Goal: Check status: Check status

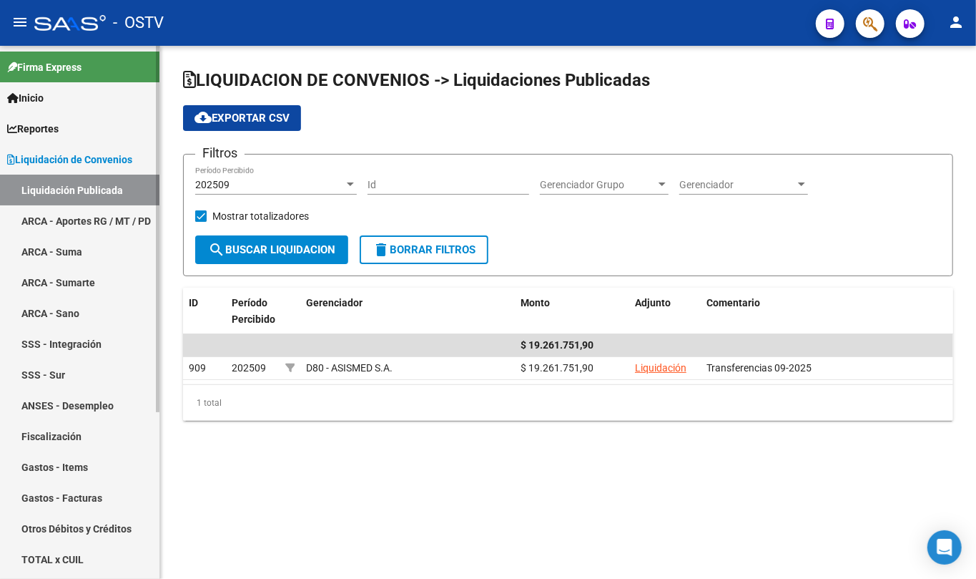
click at [66, 170] on link "Liquidación de Convenios" at bounding box center [80, 159] width 160 height 31
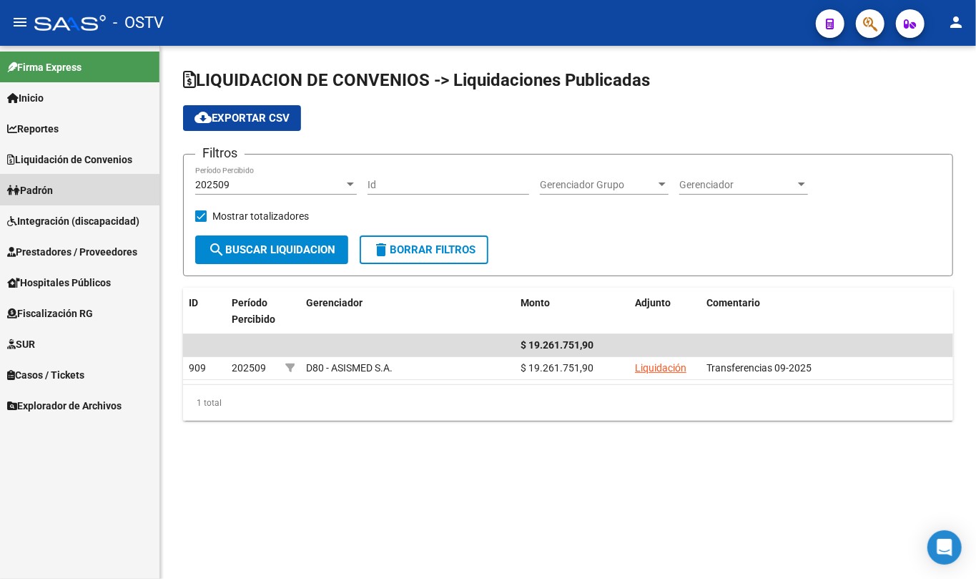
click at [64, 204] on link "Padrón" at bounding box center [80, 190] width 160 height 31
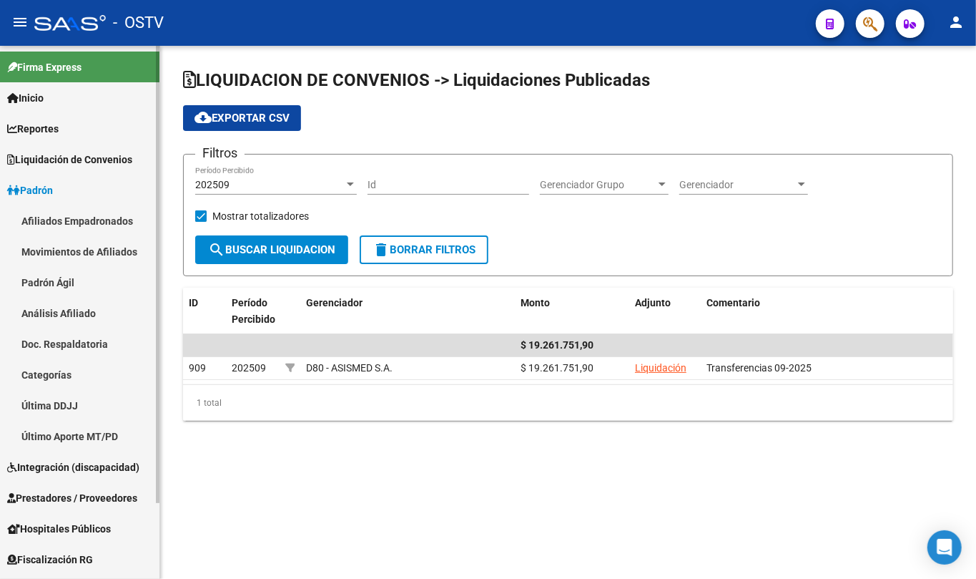
click at [70, 276] on link "Padrón Ágil" at bounding box center [80, 282] width 160 height 31
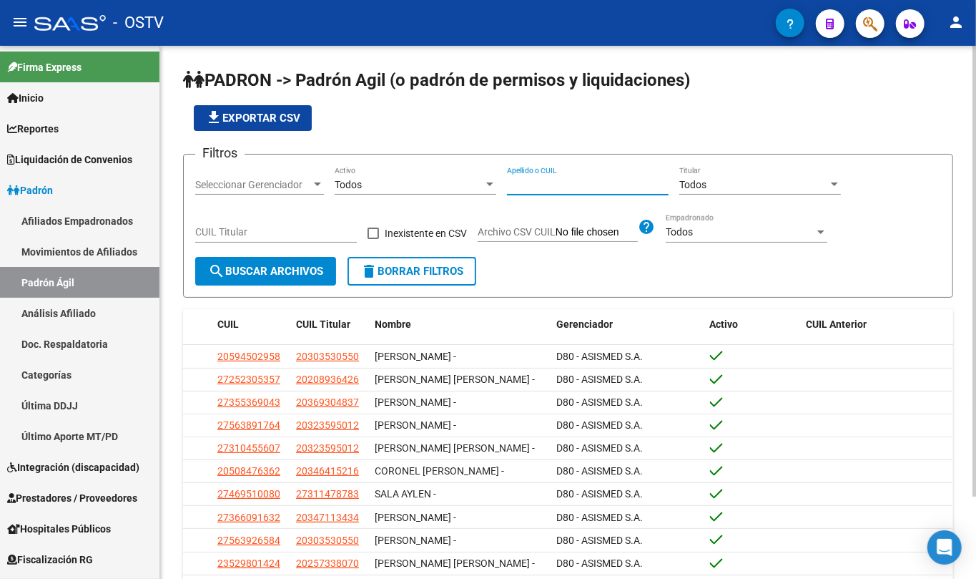
click at [604, 184] on input "Apellido o CUIL" at bounding box center [588, 185] width 162 height 12
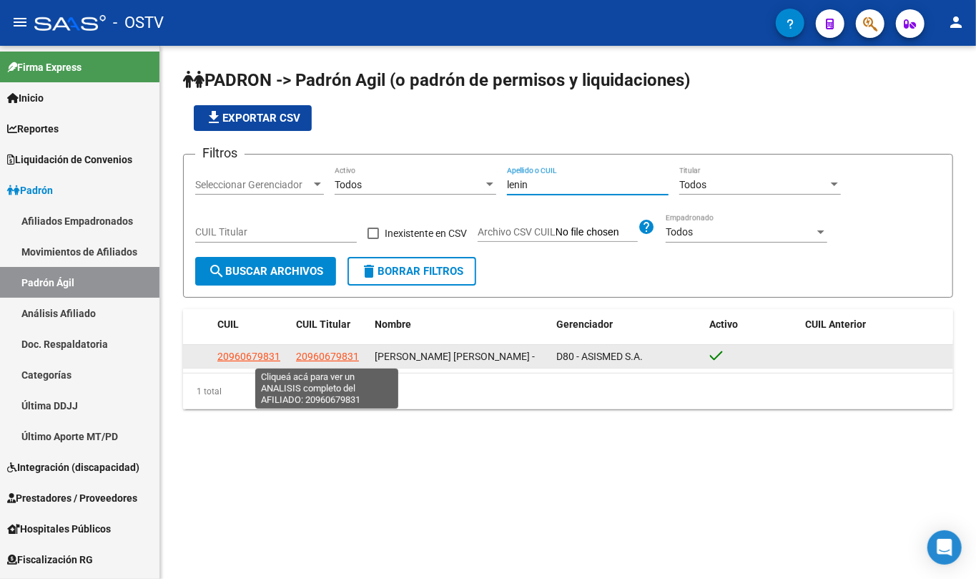
type input "lenin"
click at [321, 349] on app-link-go-to "20960679831" at bounding box center [327, 356] width 63 height 16
click at [327, 353] on span "20960679831" at bounding box center [327, 355] width 63 height 11
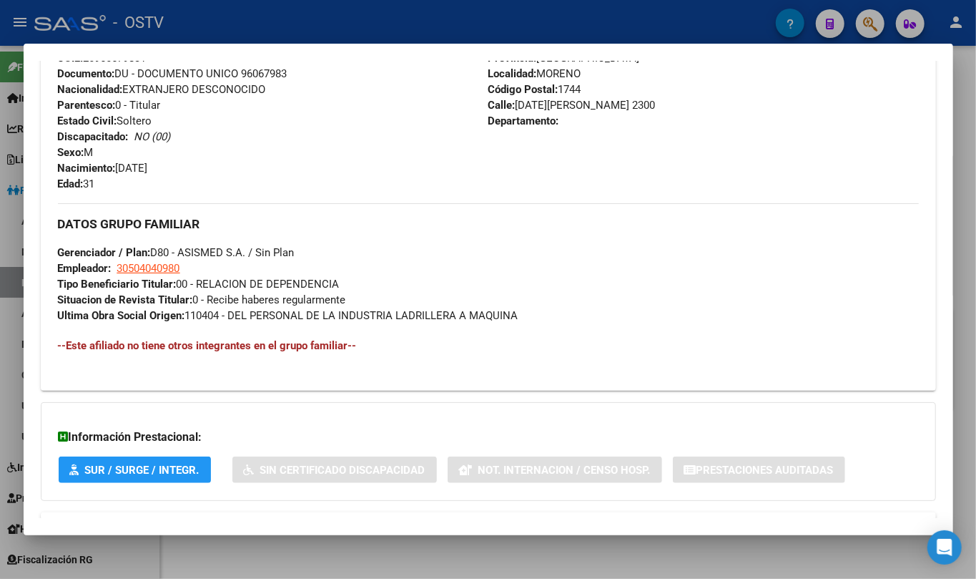
scroll to position [602, 0]
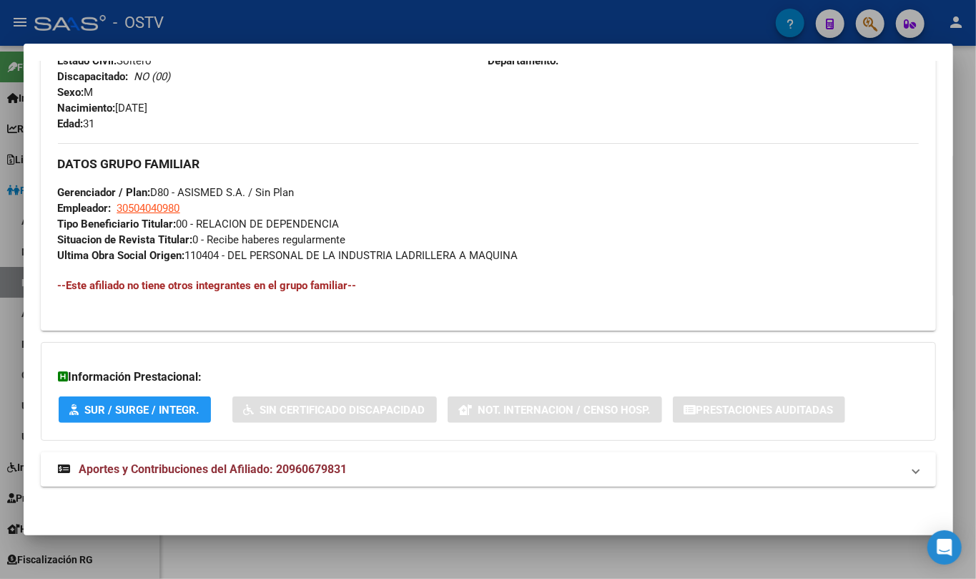
click at [285, 470] on span "Aportes y Contribuciones del Afiliado: 20960679831" at bounding box center [213, 469] width 268 height 14
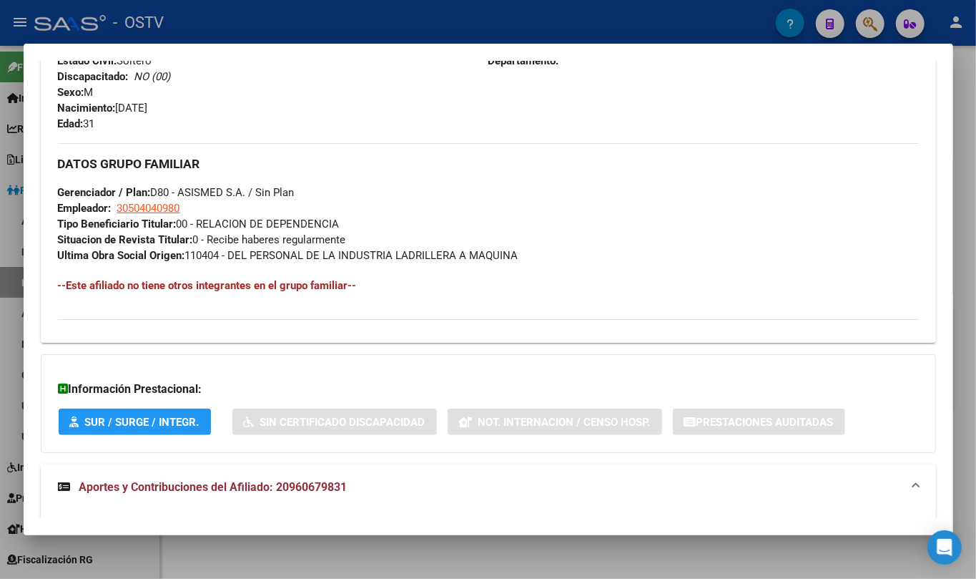
scroll to position [0, 0]
